Goal: Task Accomplishment & Management: Use online tool/utility

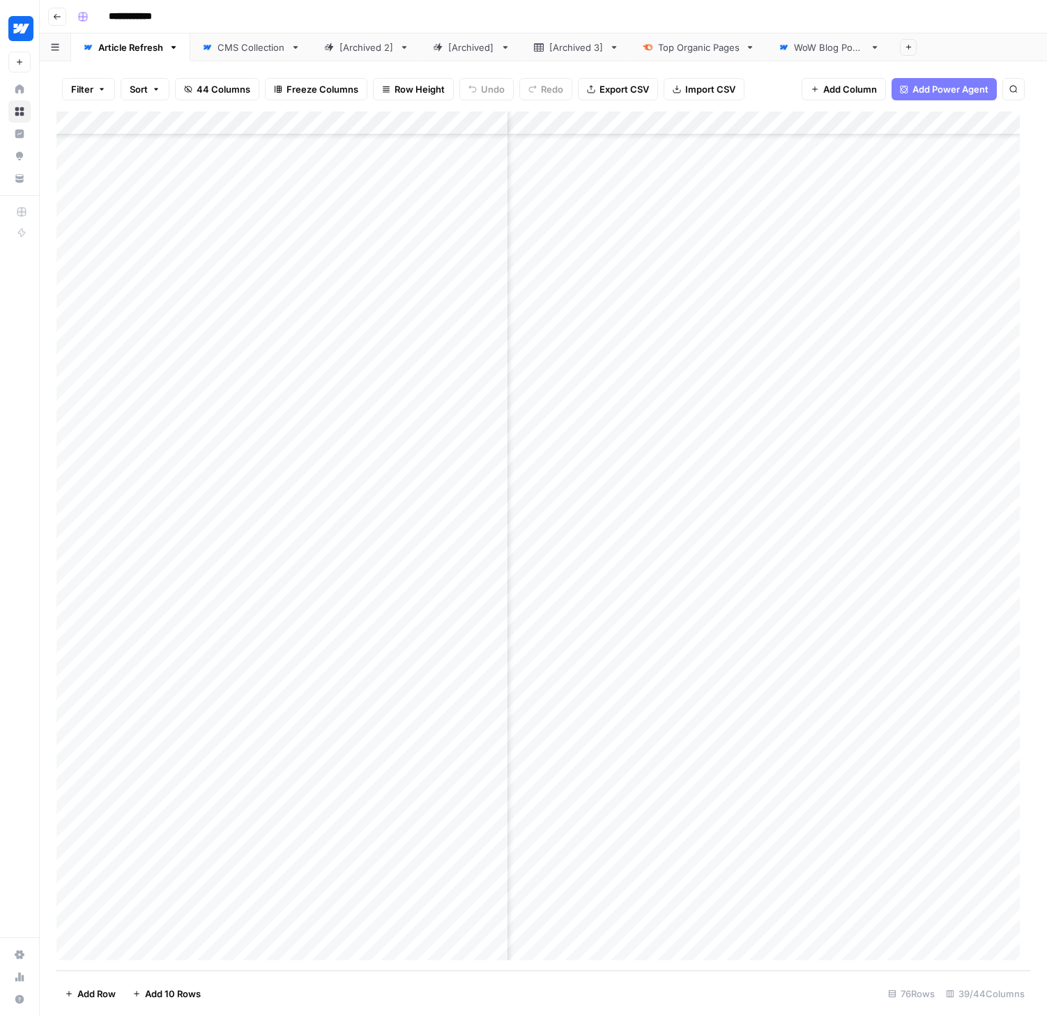
scroll to position [998, 2808]
click at [660, 781] on div "Add Column" at bounding box center [543, 541] width 974 height 859
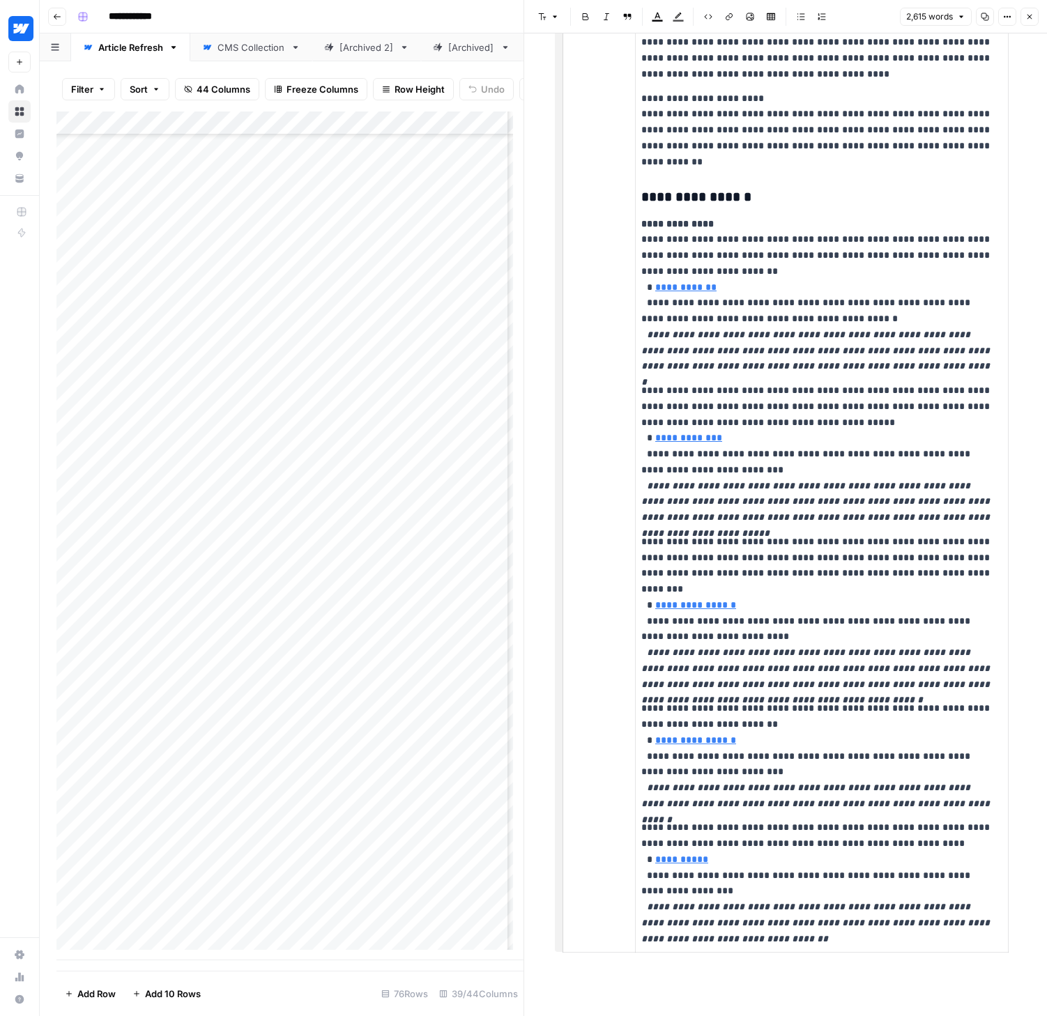
scroll to position [5417, 0]
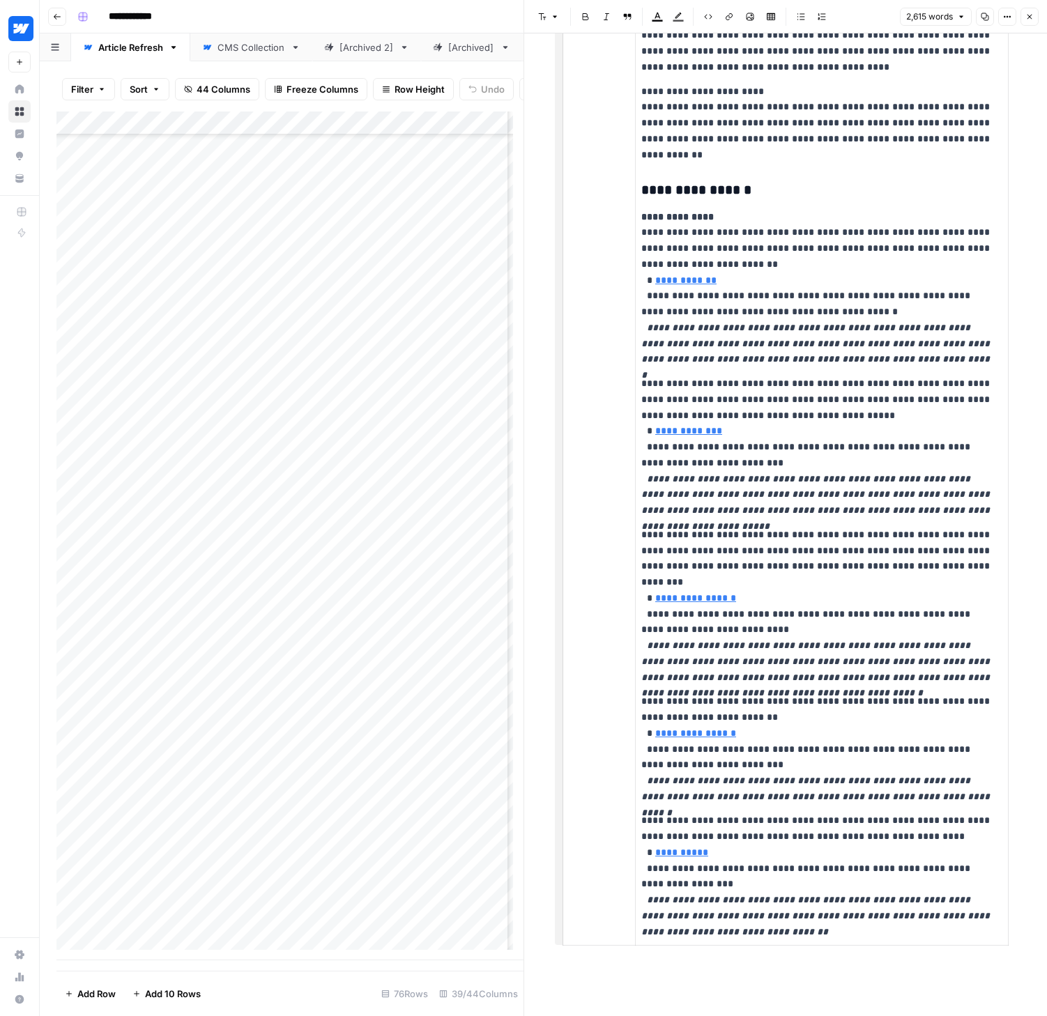
click at [1030, 20] on icon "button" at bounding box center [1029, 17] width 8 height 8
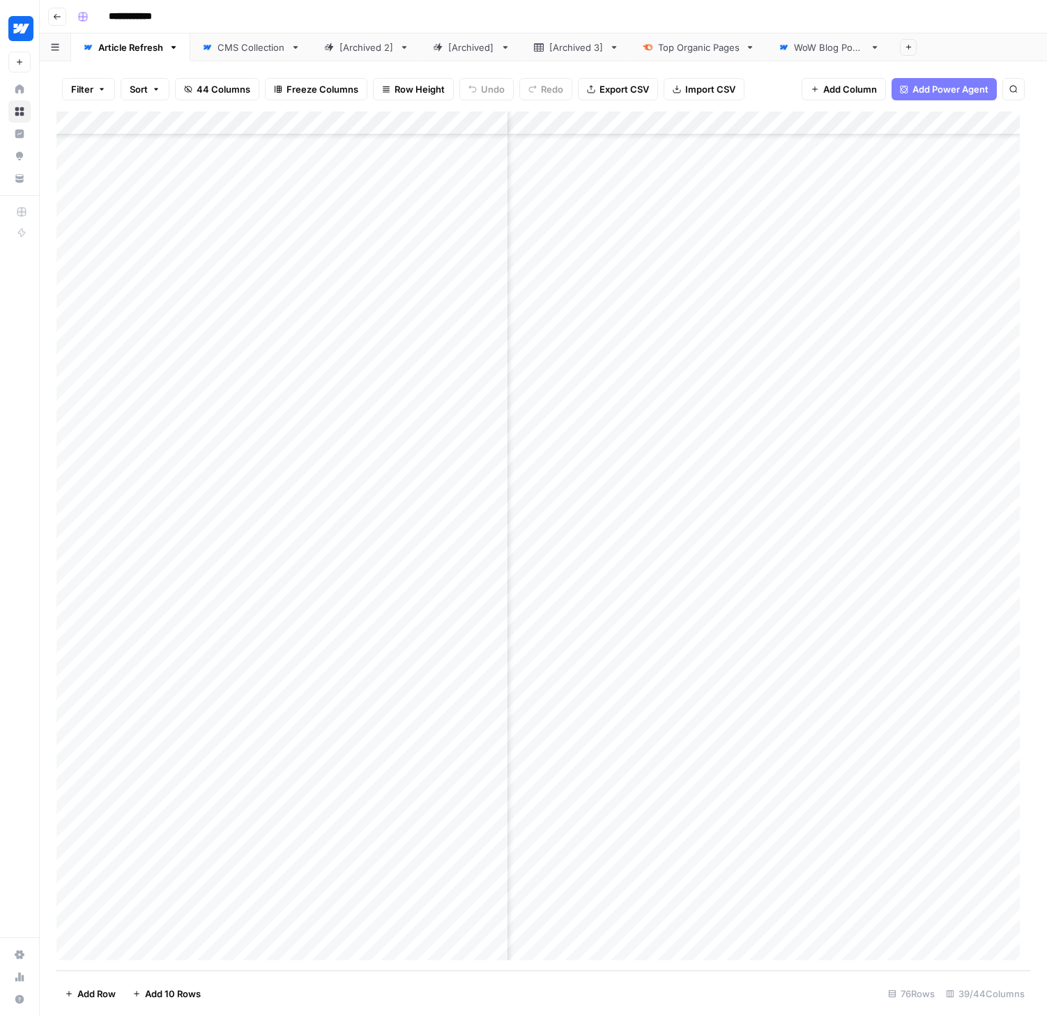
scroll to position [998, 2863]
click at [454, 779] on div "Add Column" at bounding box center [543, 541] width 974 height 859
click at [451, 782] on div "Add Column" at bounding box center [543, 541] width 974 height 859
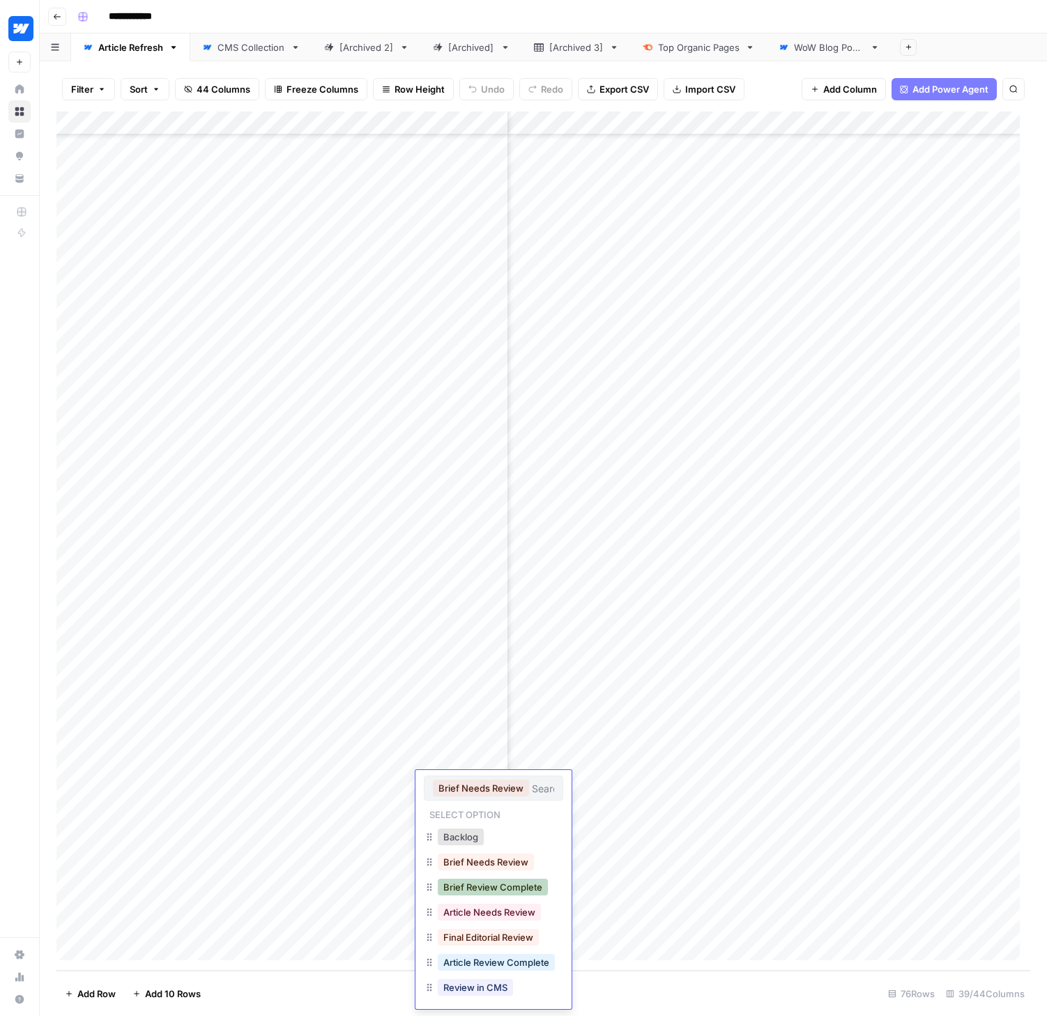
click at [475, 885] on button "Brief Review Complete" at bounding box center [493, 887] width 110 height 17
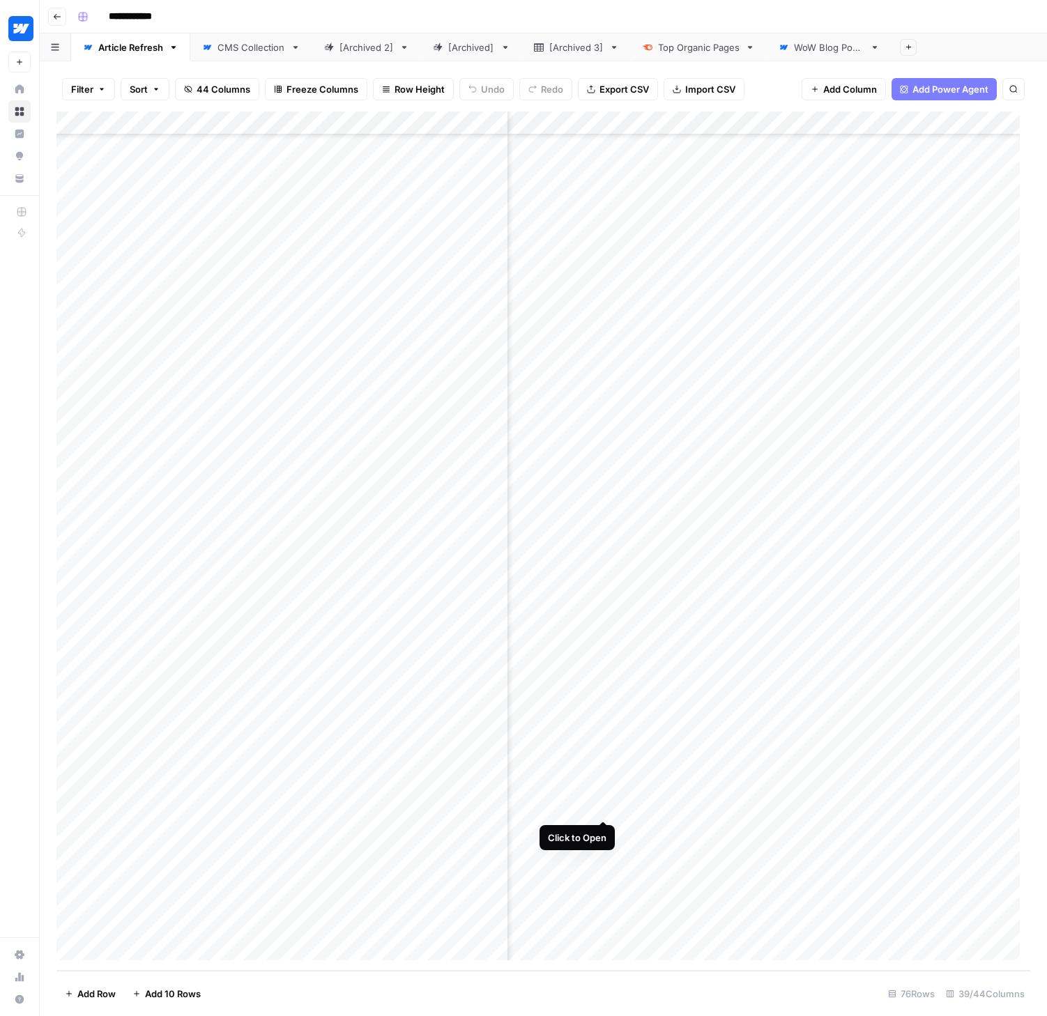
click at [606, 809] on div "Add Column" at bounding box center [543, 541] width 974 height 859
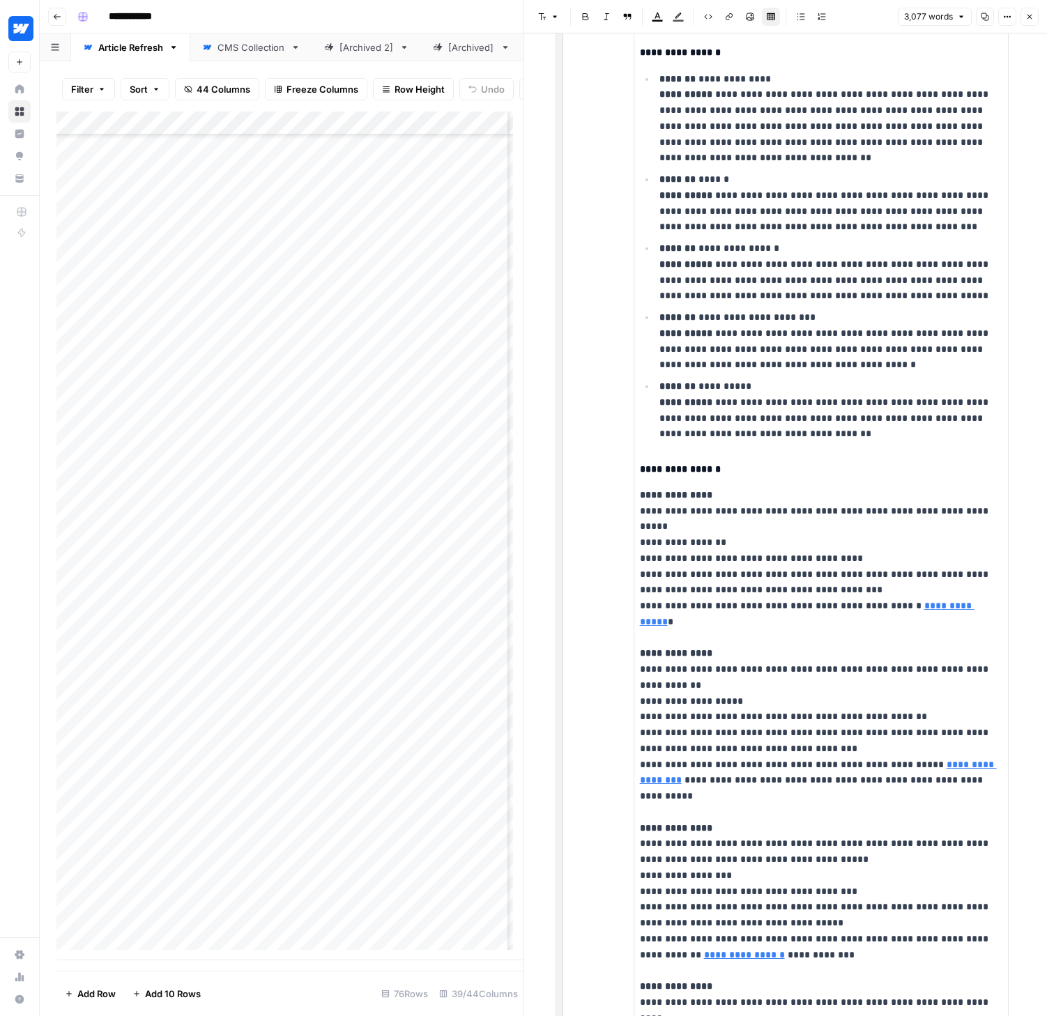
scroll to position [7158, 0]
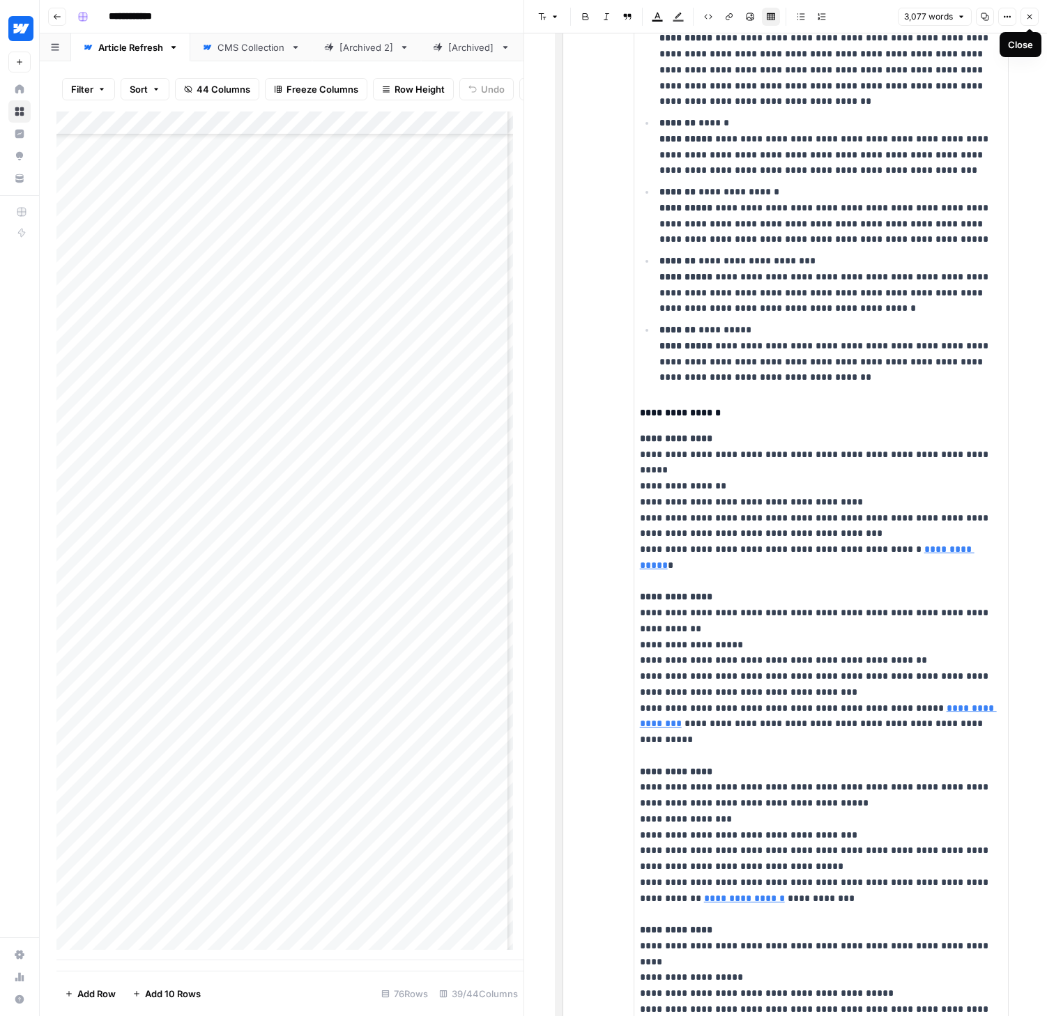
click at [1030, 17] on icon "button" at bounding box center [1029, 17] width 8 height 8
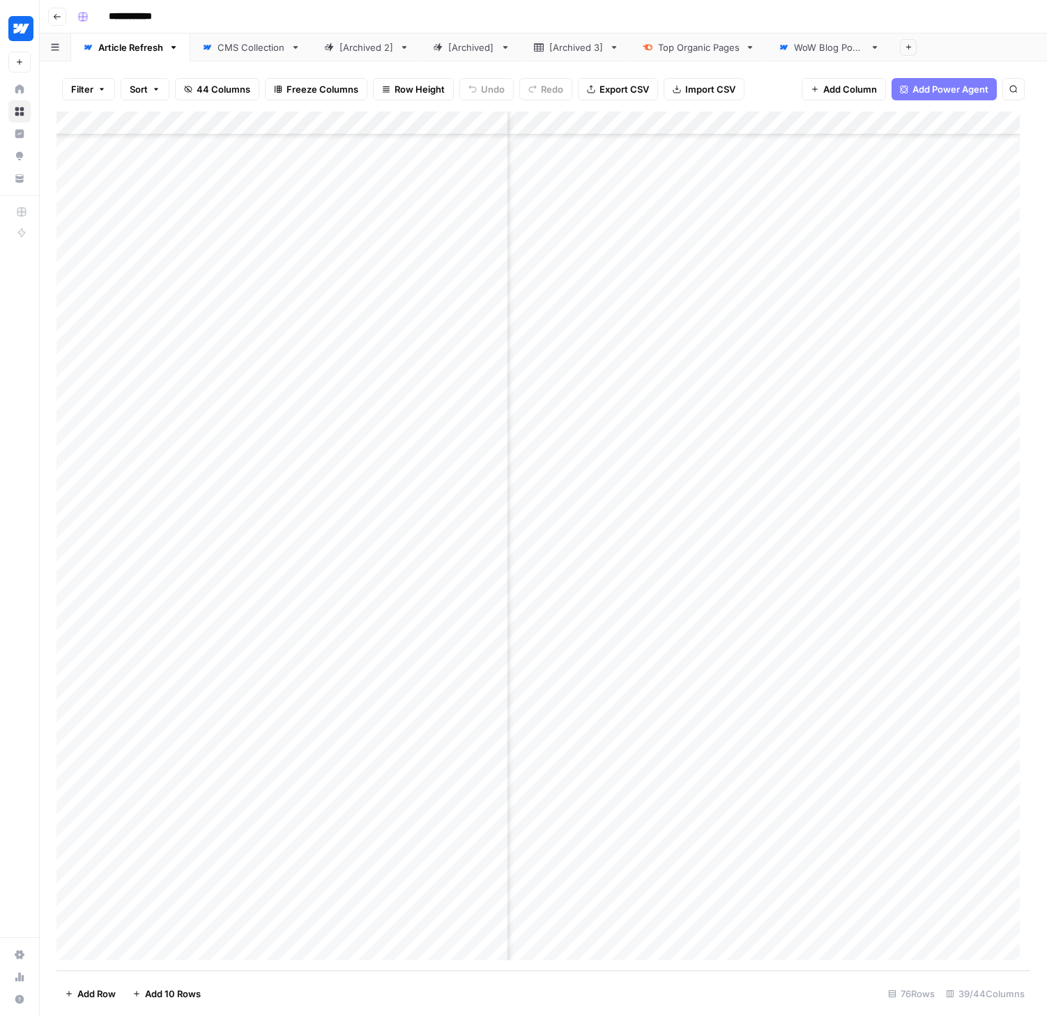
click at [458, 808] on div "Add Column" at bounding box center [543, 541] width 974 height 859
click at [458, 809] on div "Add Column" at bounding box center [543, 541] width 974 height 859
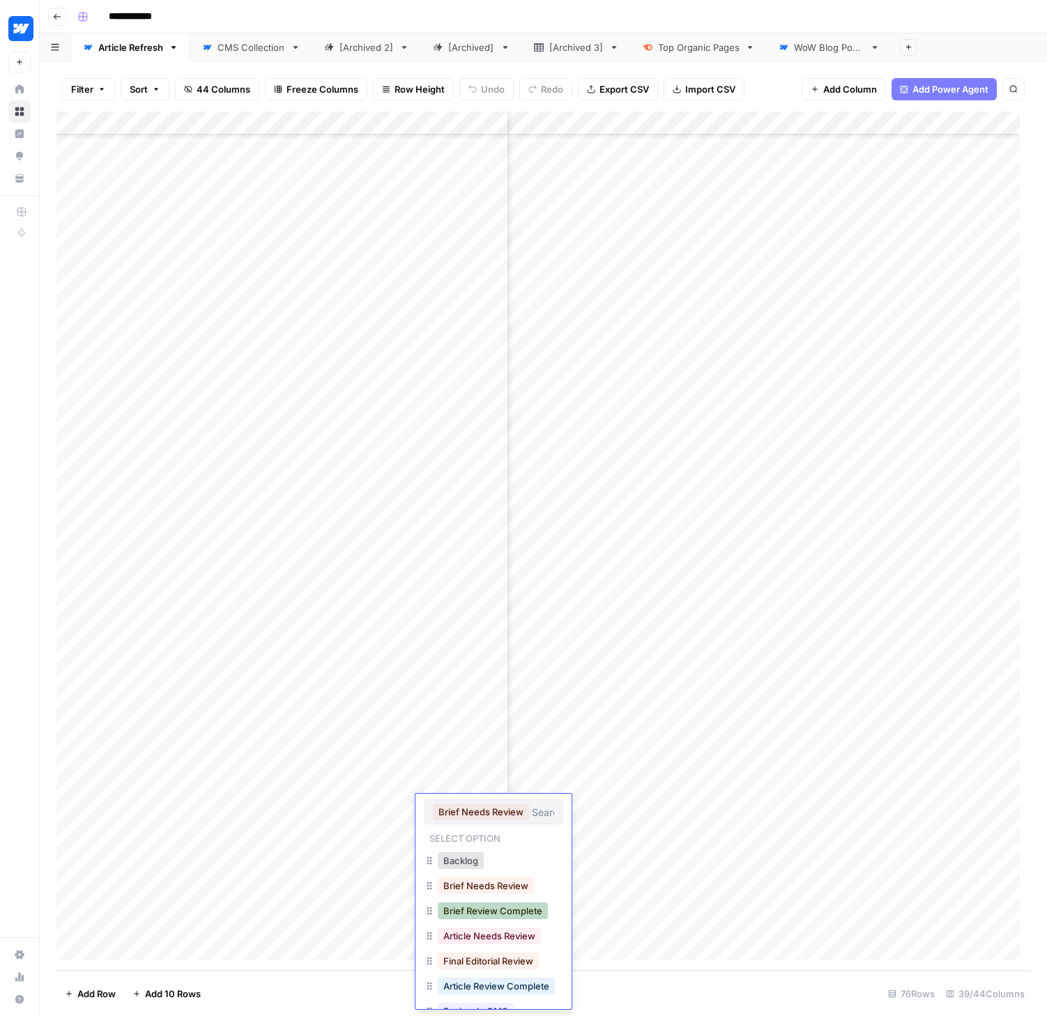
click at [483, 909] on button "Brief Review Complete" at bounding box center [493, 911] width 110 height 17
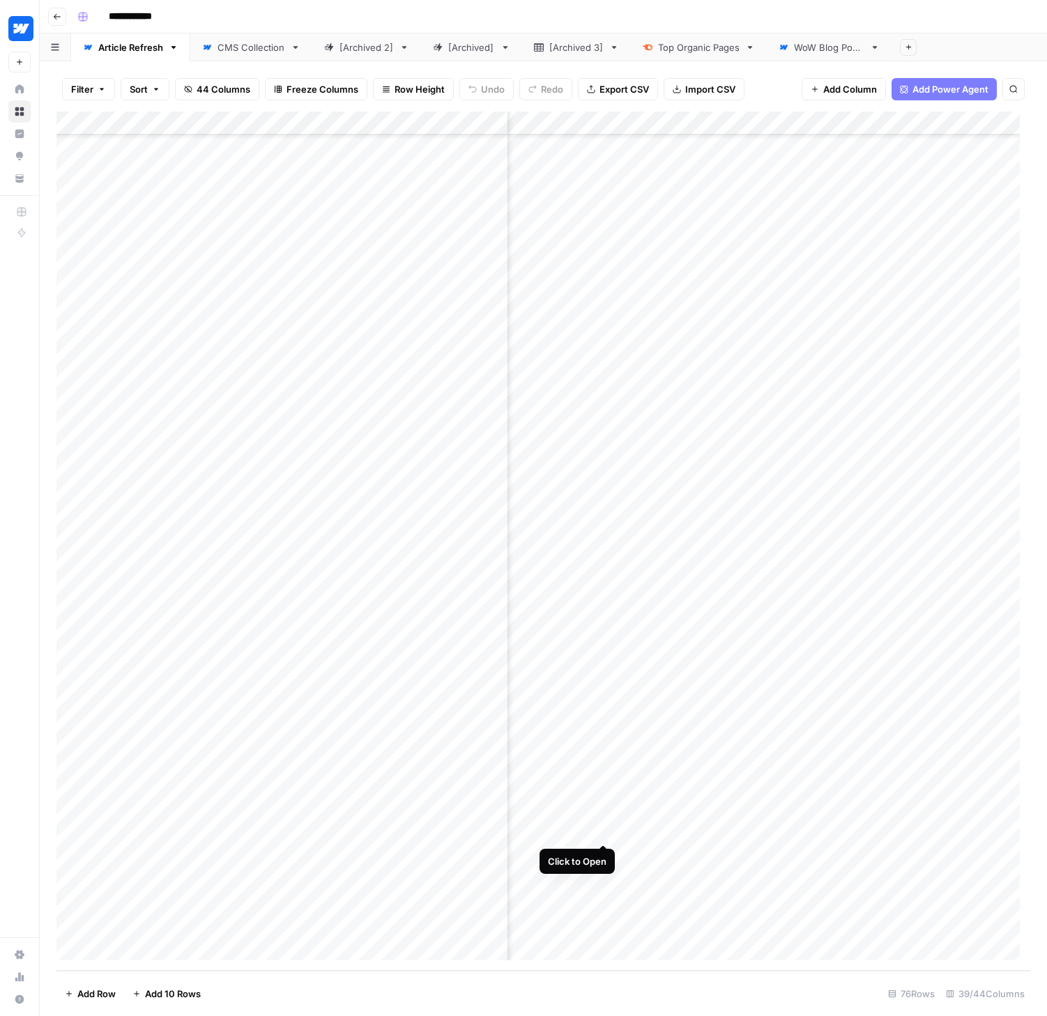
click at [604, 829] on div "Add Column" at bounding box center [543, 541] width 974 height 859
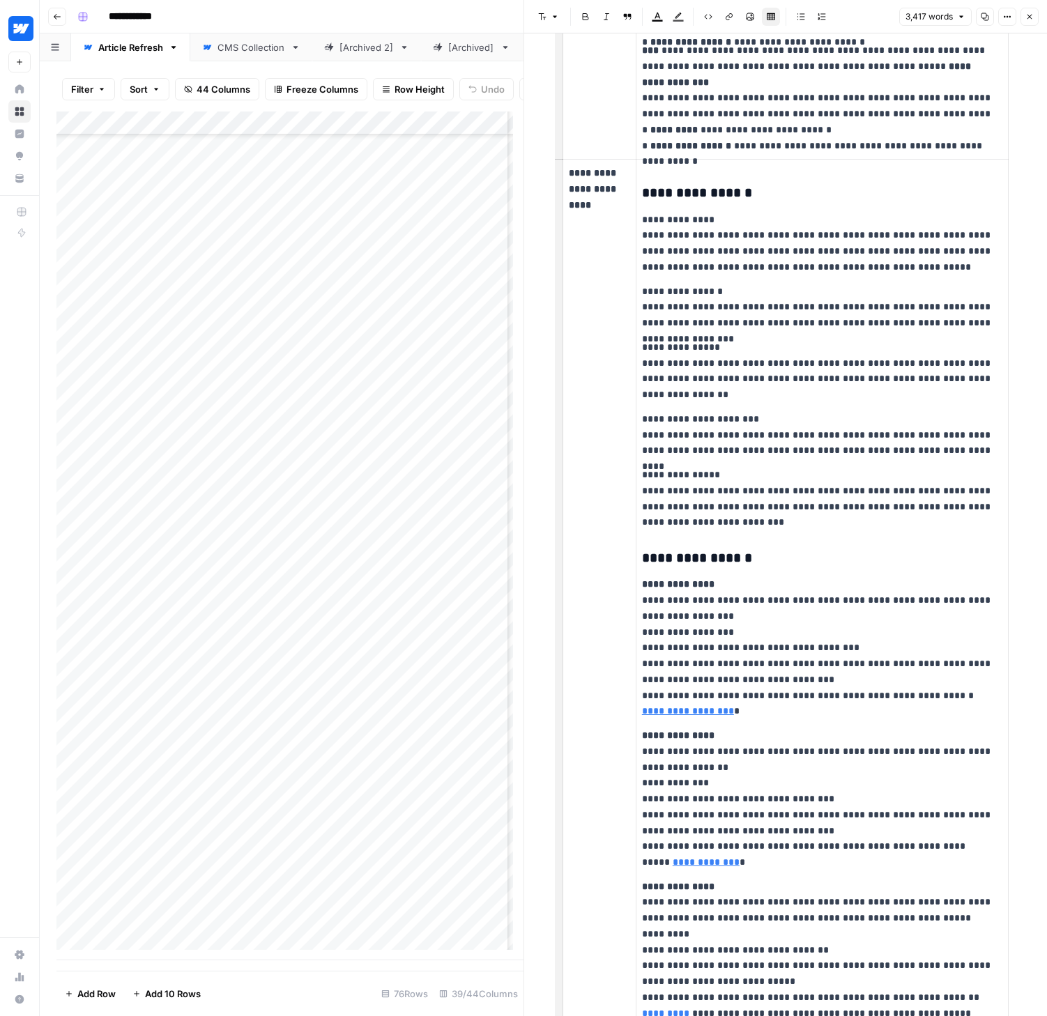
scroll to position [6533, 0]
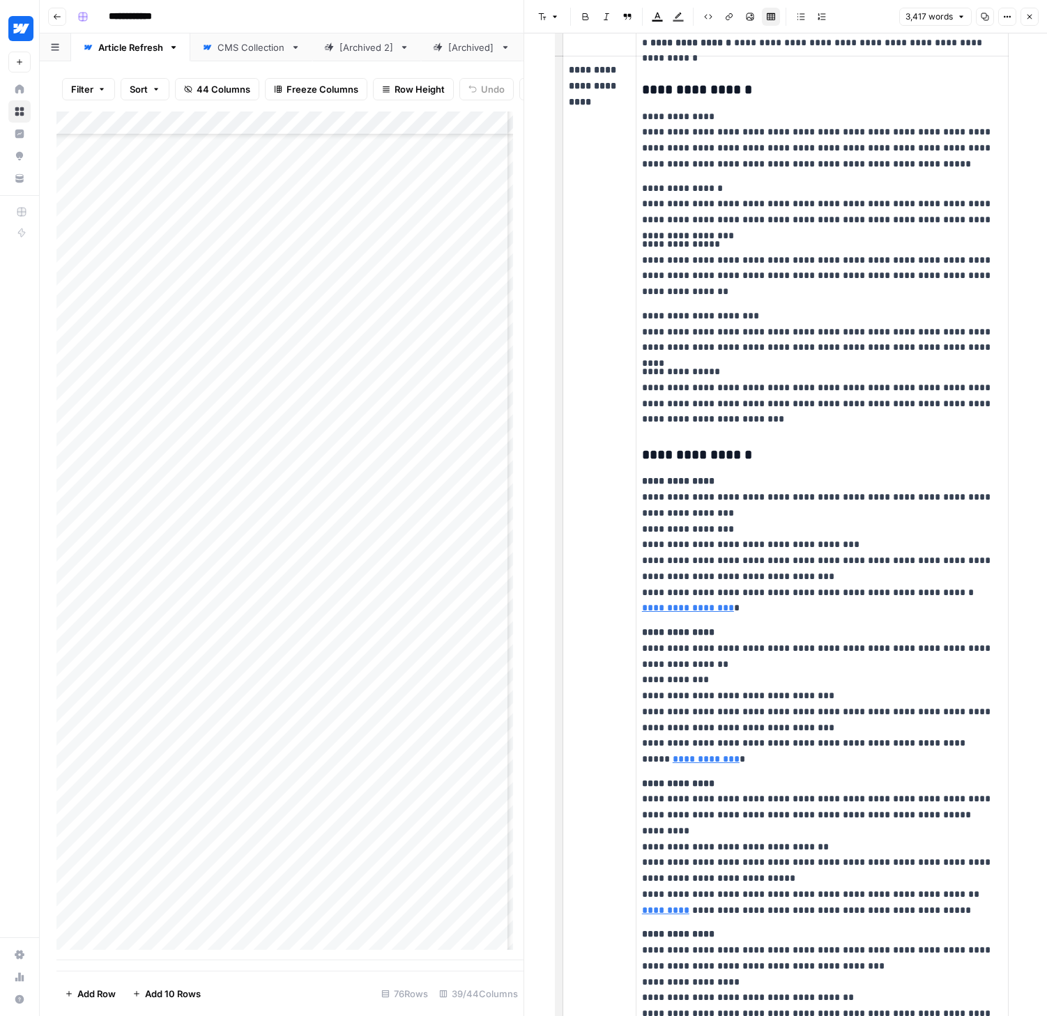
click at [1034, 17] on button "Close" at bounding box center [1029, 17] width 18 height 18
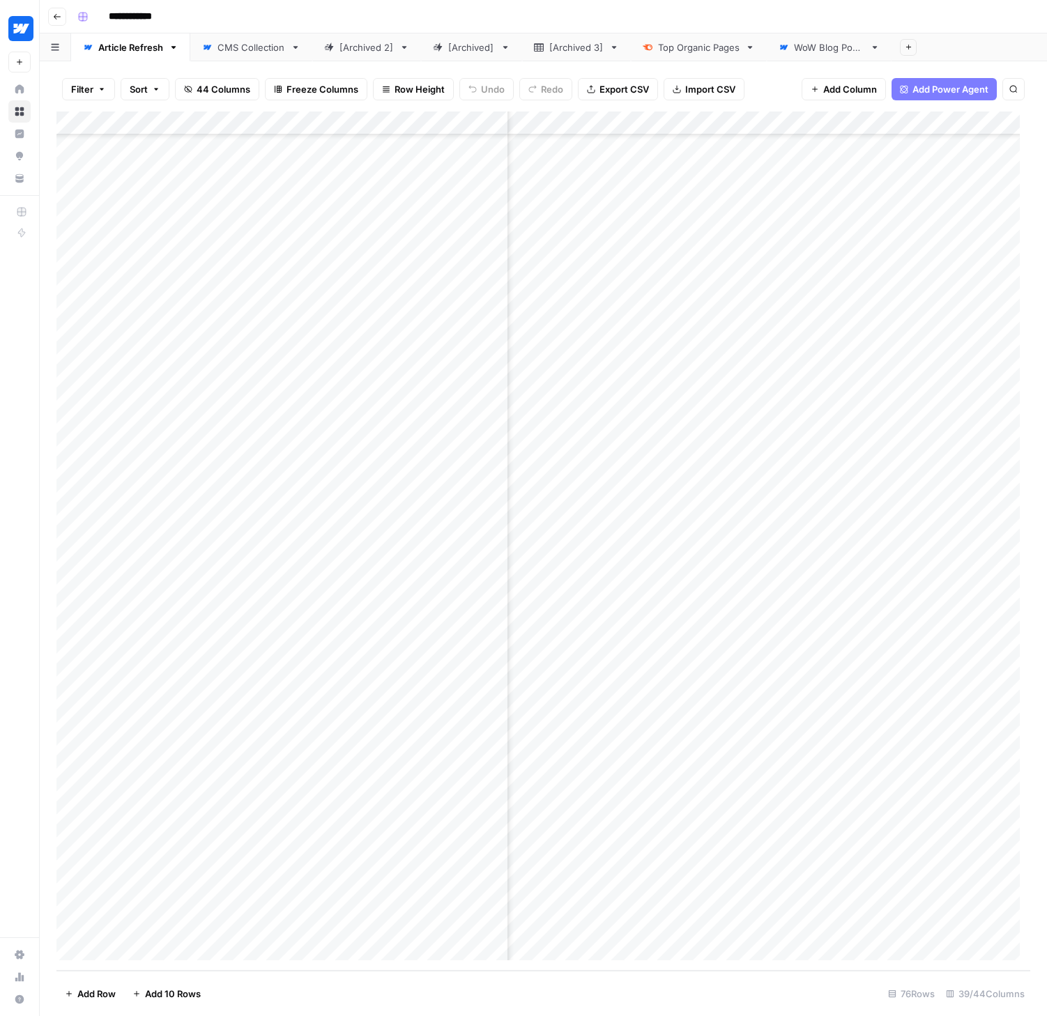
click at [487, 829] on div "Add Column" at bounding box center [543, 541] width 974 height 859
click at [479, 831] on div "Add Column" at bounding box center [543, 541] width 974 height 859
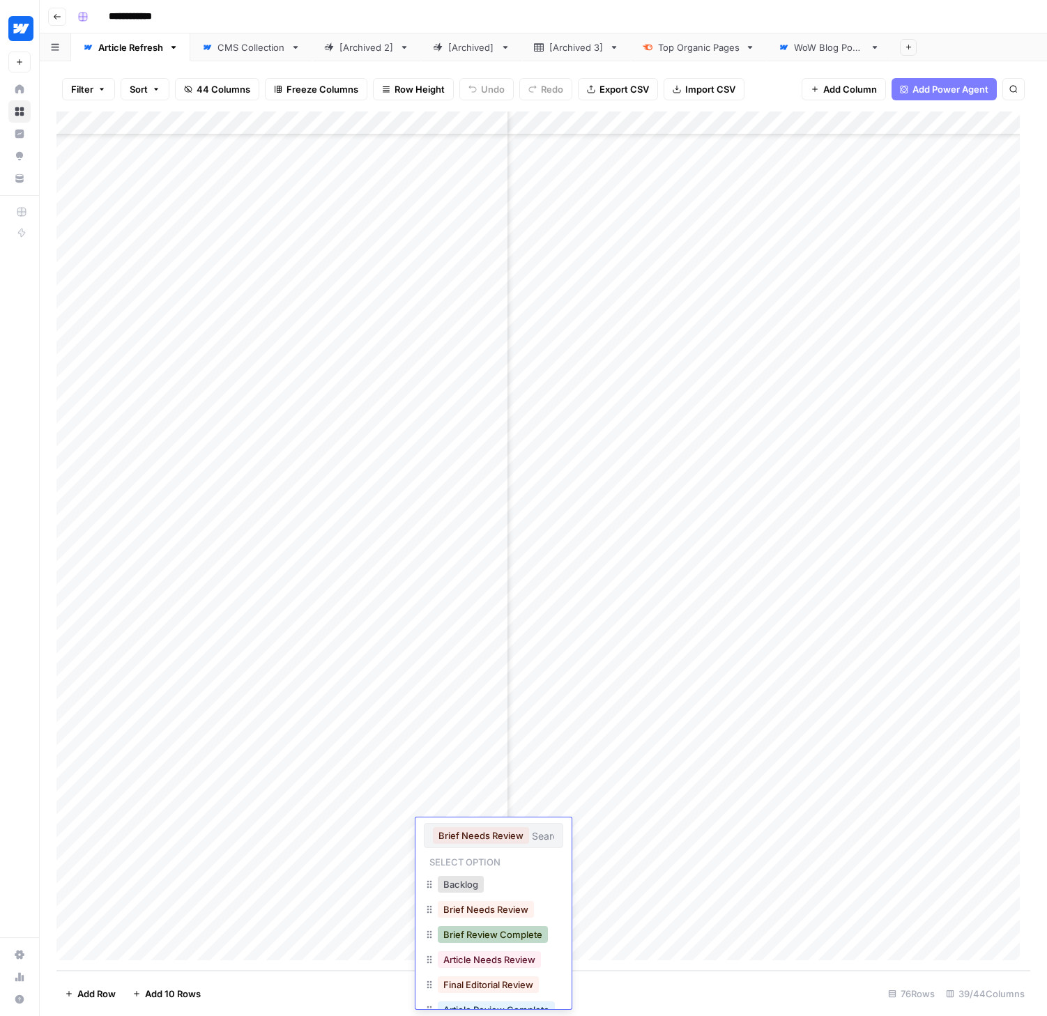
click at [463, 933] on button "Brief Review Complete" at bounding box center [493, 934] width 110 height 17
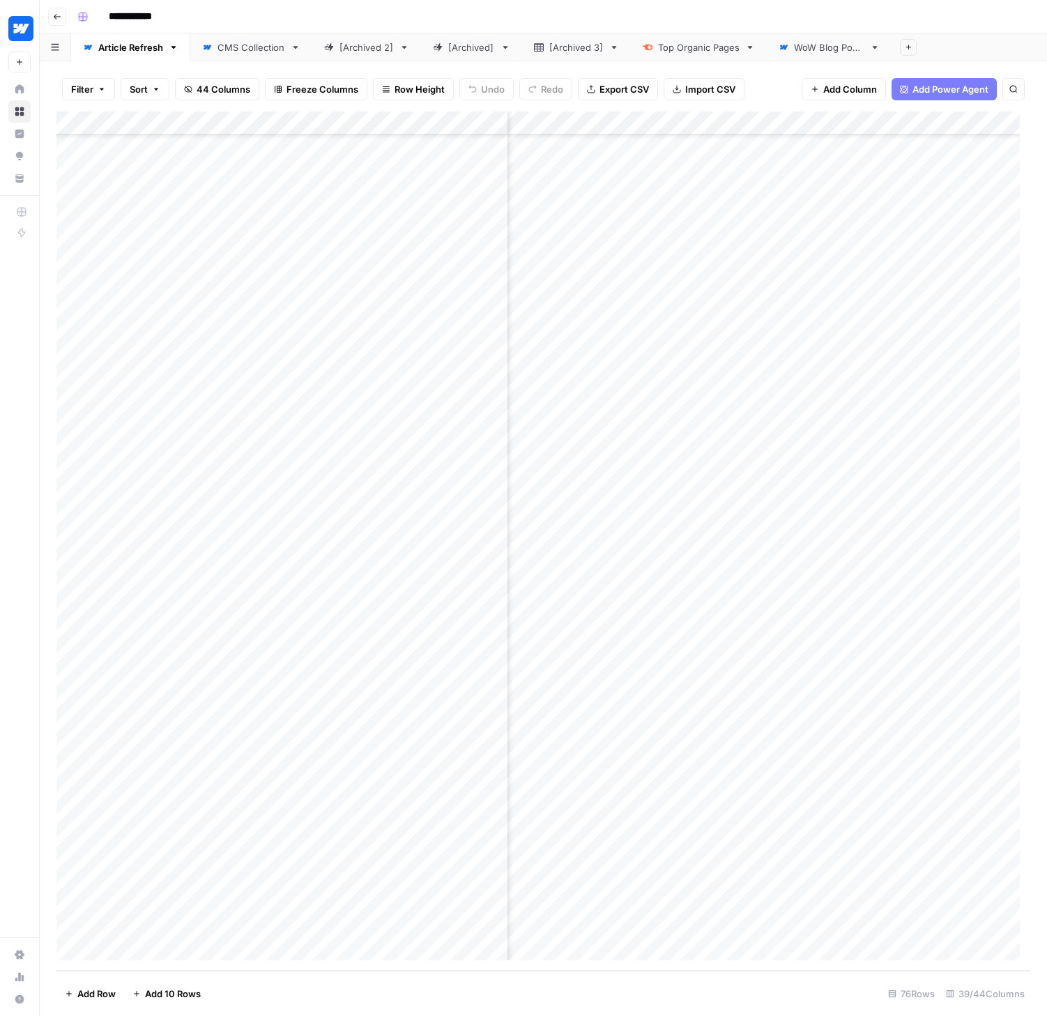
scroll to position [998, 2969]
click at [935, 782] on div "Add Column" at bounding box center [543, 541] width 974 height 859
click at [936, 805] on div "Add Column" at bounding box center [543, 541] width 974 height 859
click at [935, 829] on div "Add Column" at bounding box center [543, 541] width 974 height 859
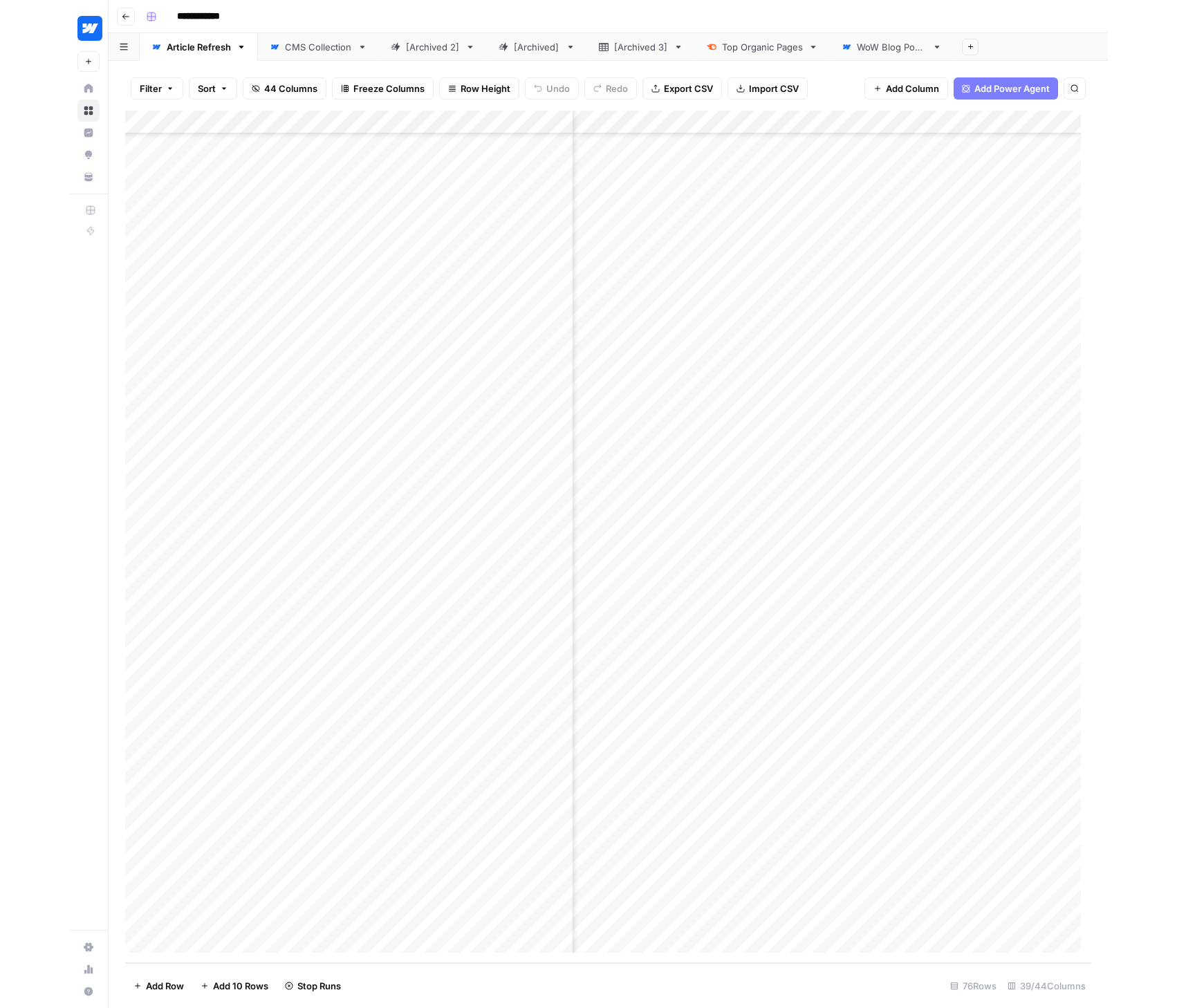
scroll to position [990, 2812]
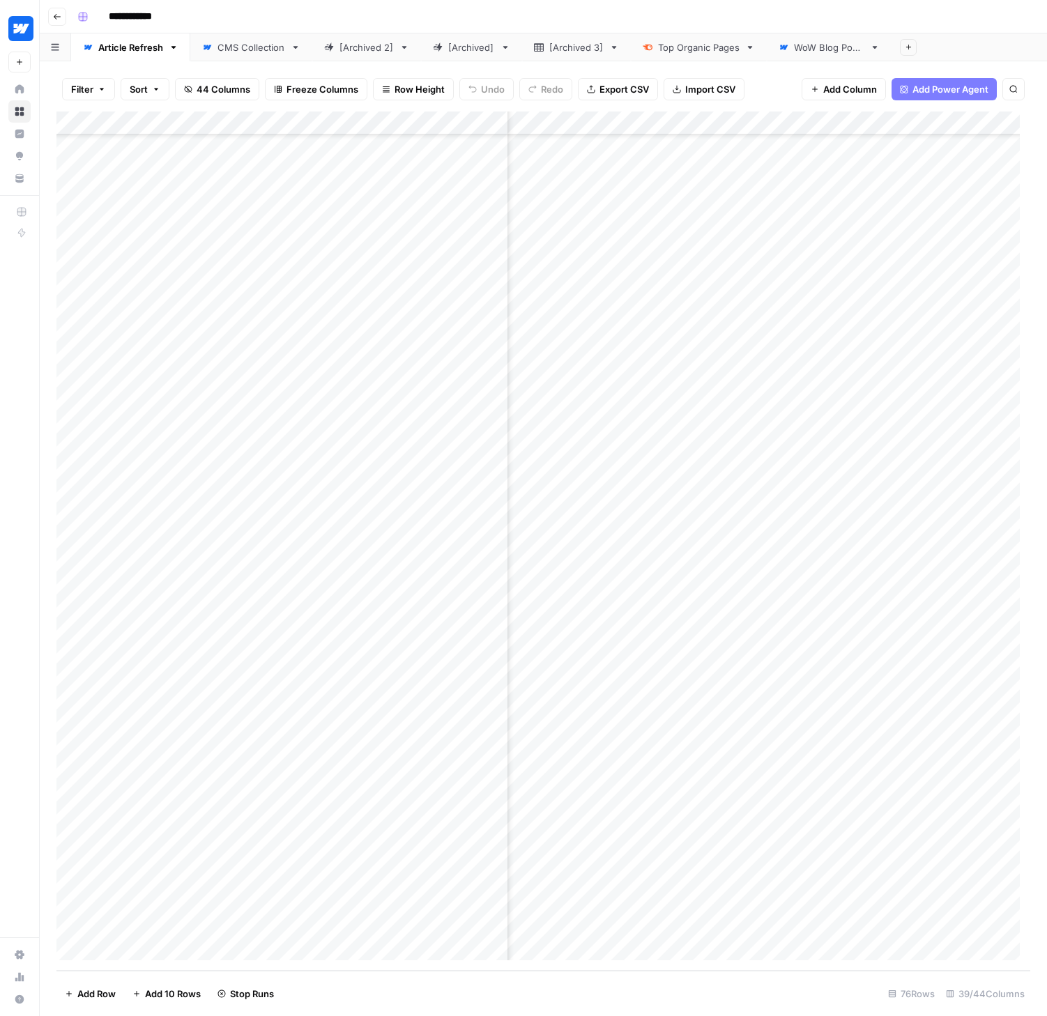
click at [466, 785] on div "Add Column" at bounding box center [543, 541] width 974 height 859
